Goal: Information Seeking & Learning: Learn about a topic

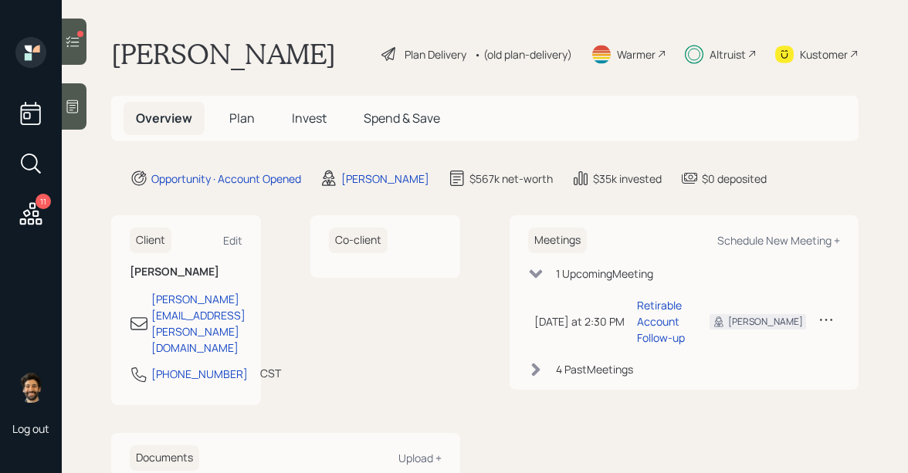
click at [720, 48] on div "Altruist" at bounding box center [727, 54] width 36 height 16
click at [719, 53] on div "Altruist" at bounding box center [727, 54] width 36 height 16
click at [730, 54] on div "Altruist" at bounding box center [727, 54] width 36 height 16
click at [314, 124] on span "Invest" at bounding box center [309, 118] width 35 height 17
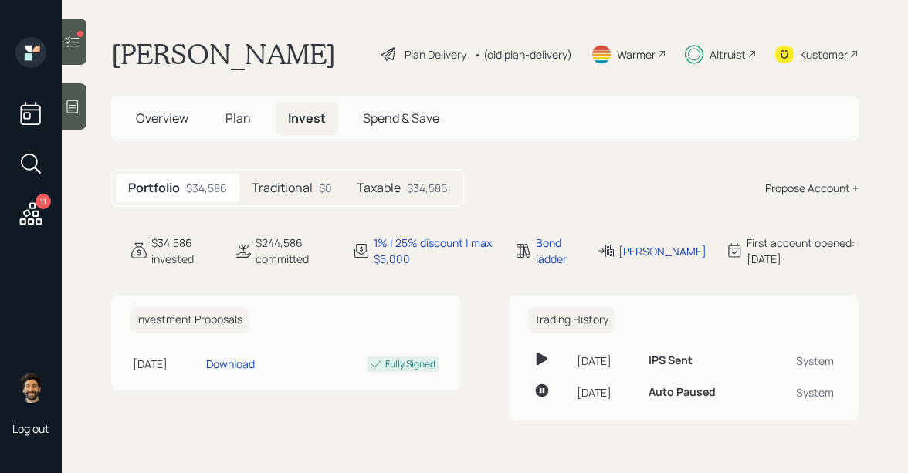
click at [532, 58] on div "• (old plan-delivery)" at bounding box center [523, 54] width 98 height 16
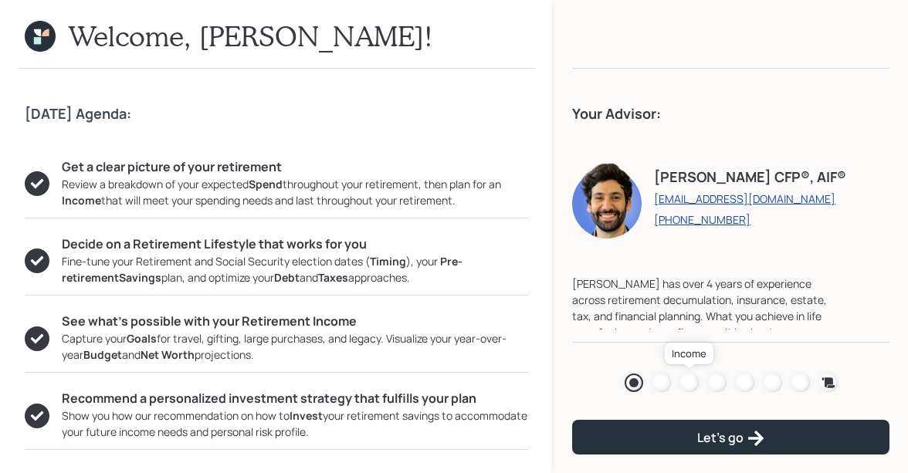
click at [691, 383] on div at bounding box center [689, 383] width 19 height 19
